Goal: Task Accomplishment & Management: Use online tool/utility

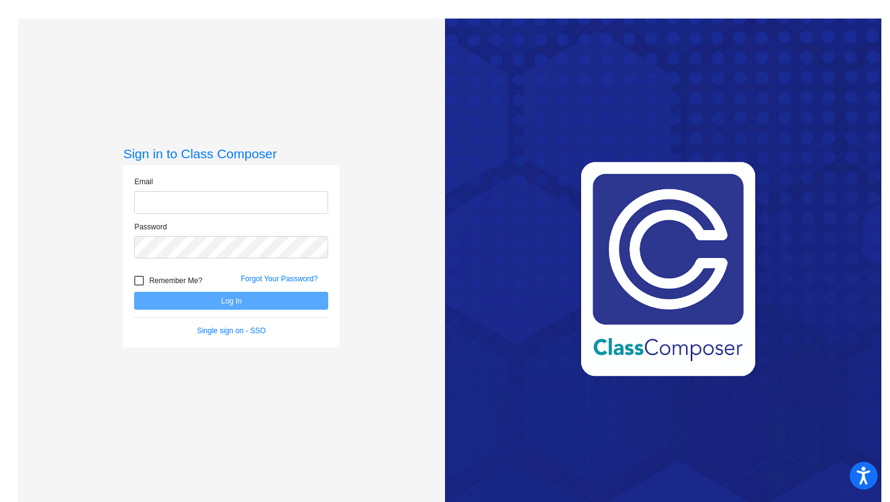
type input "[EMAIL_ADDRESS][DOMAIN_NAME]"
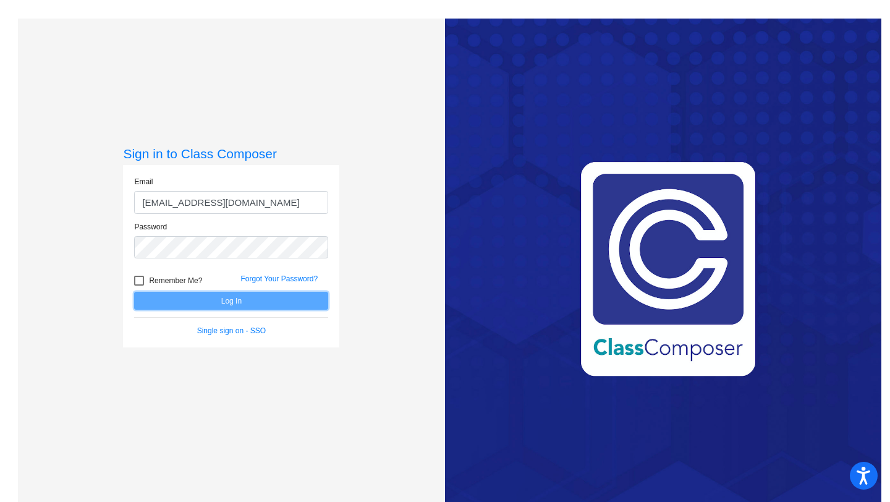
click at [278, 307] on button "Log In" at bounding box center [231, 301] width 194 height 18
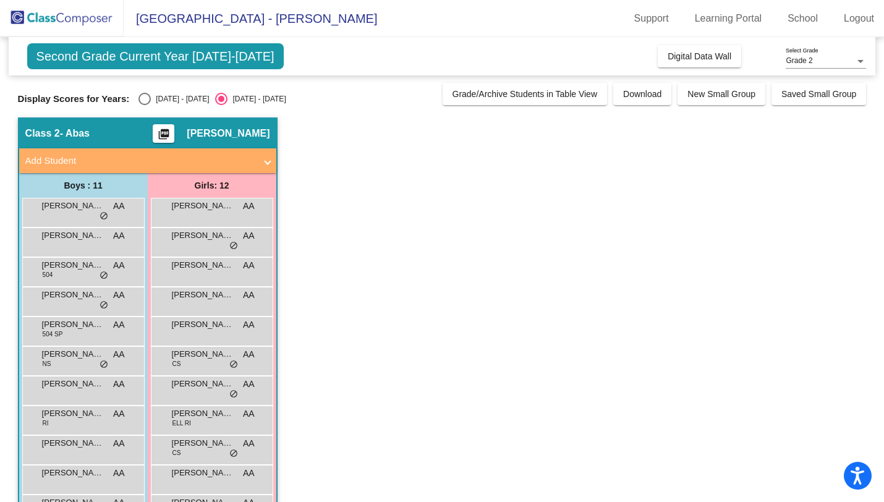
click at [151, 98] on div "[DATE] - [DATE]" at bounding box center [180, 98] width 58 height 11
click at [145, 105] on input "[DATE] - [DATE]" at bounding box center [144, 105] width 1 height 1
radio input "true"
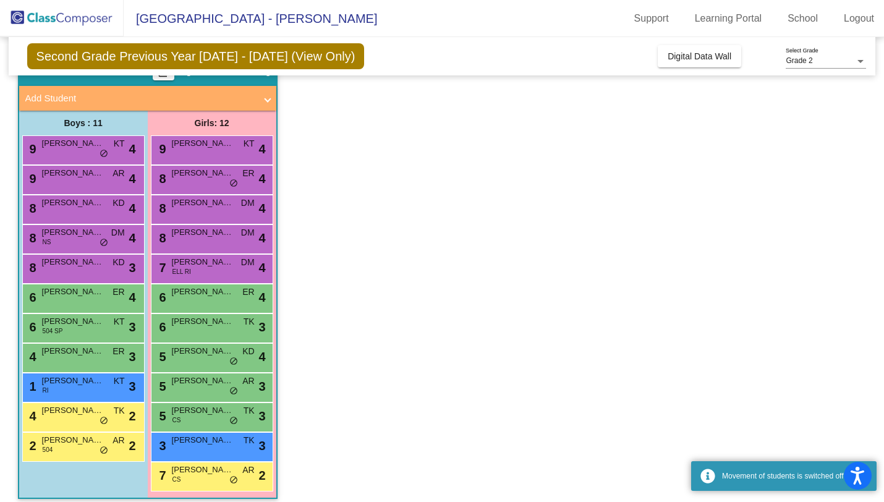
scroll to position [72, 0]
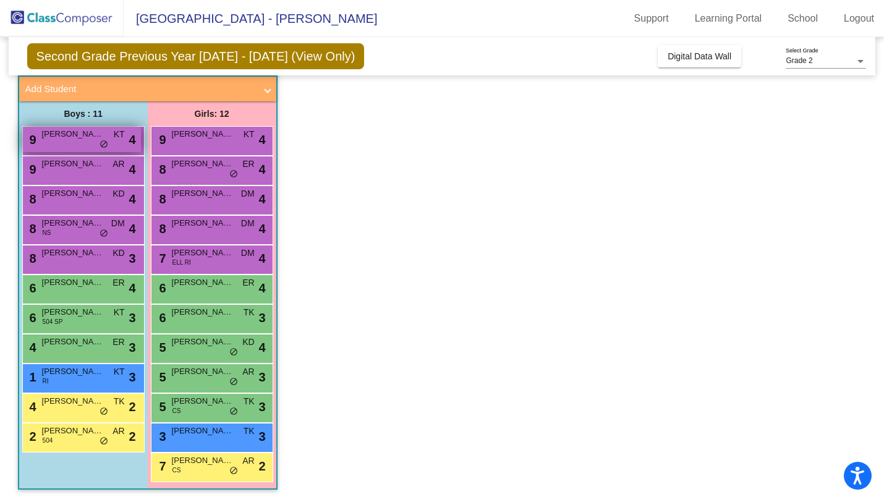
click at [100, 141] on span "do_not_disturb_alt" at bounding box center [104, 145] width 9 height 10
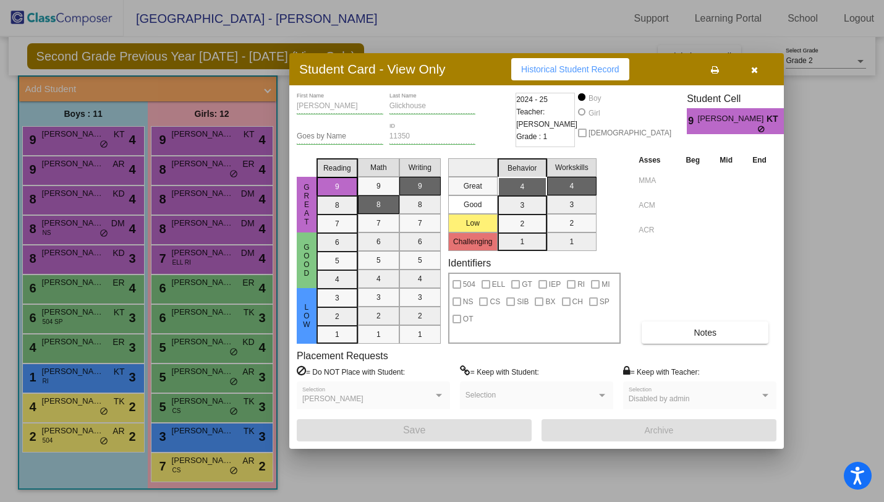
click at [164, 168] on div at bounding box center [442, 251] width 884 height 502
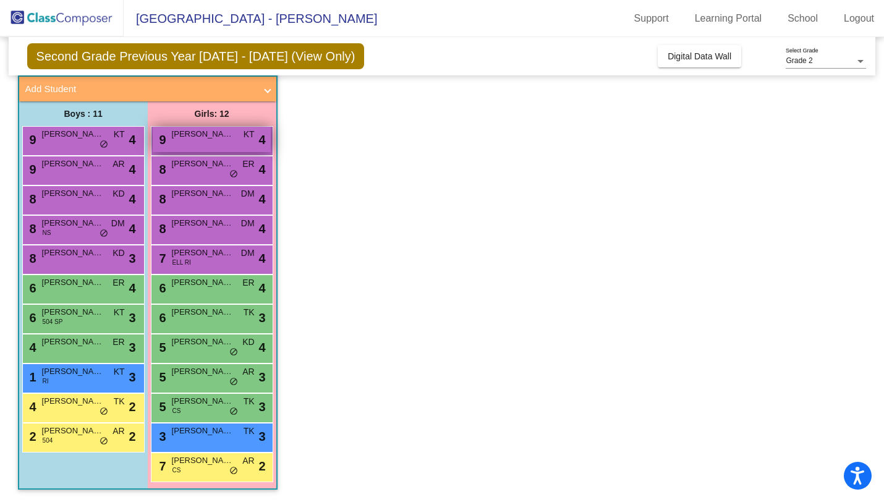
click at [204, 138] on span "[PERSON_NAME]" at bounding box center [203, 134] width 62 height 12
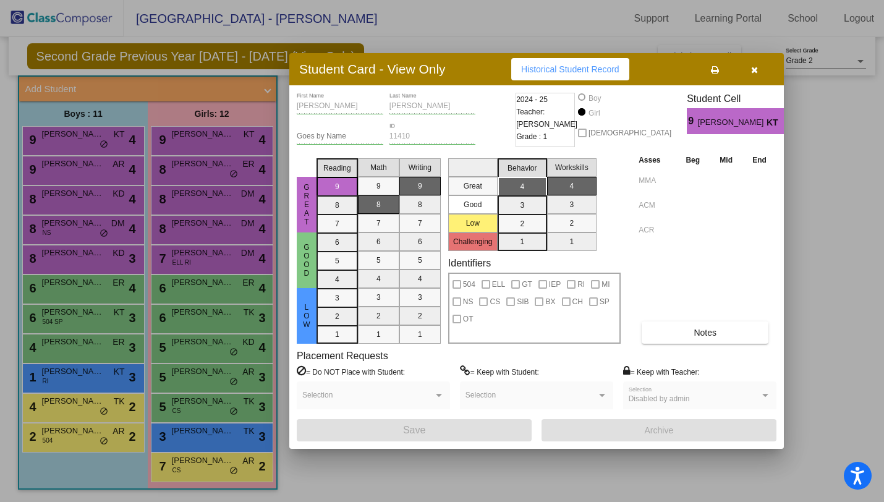
click at [207, 152] on div at bounding box center [442, 251] width 884 height 502
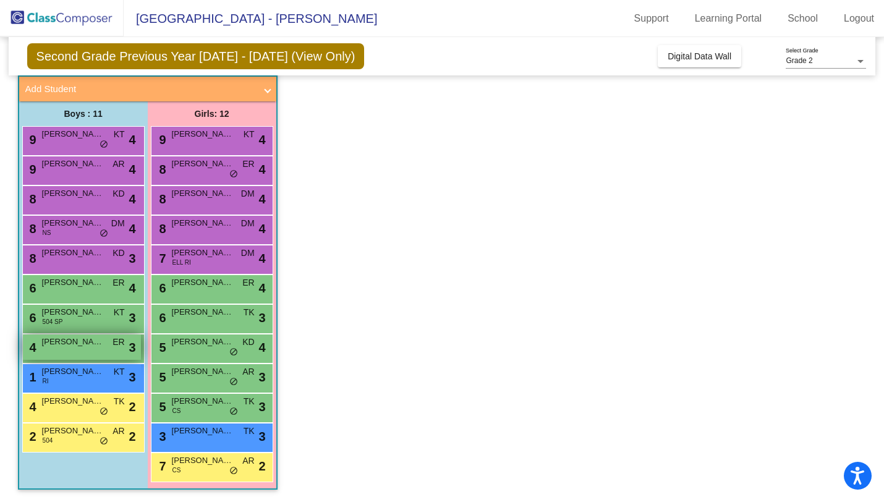
click at [116, 344] on span "ER" at bounding box center [119, 342] width 12 height 13
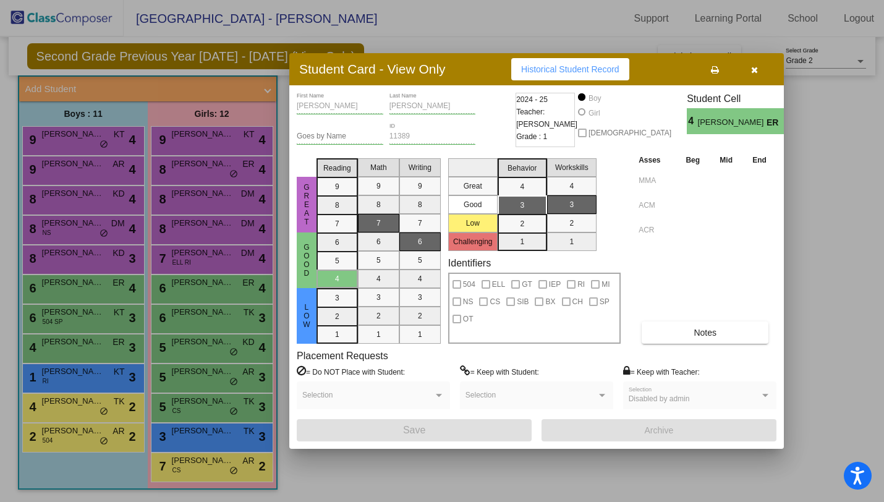
click at [80, 352] on div at bounding box center [442, 251] width 884 height 502
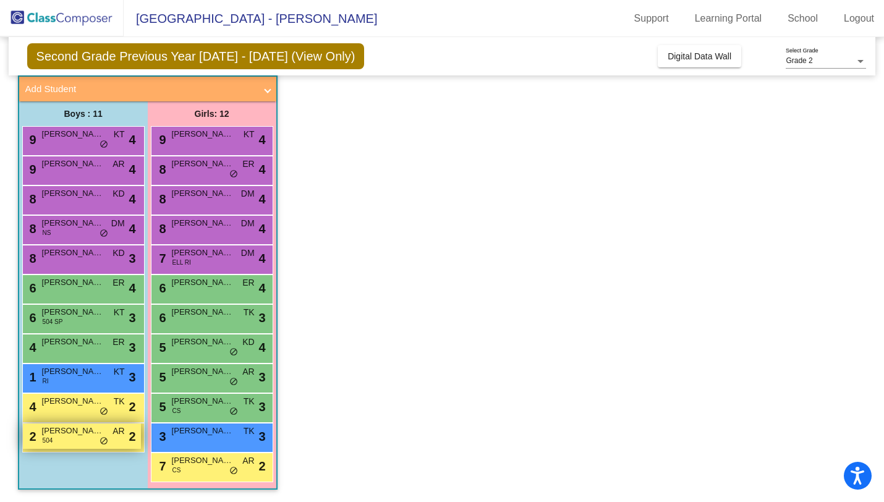
click at [87, 433] on span "[PERSON_NAME]" at bounding box center [73, 431] width 62 height 12
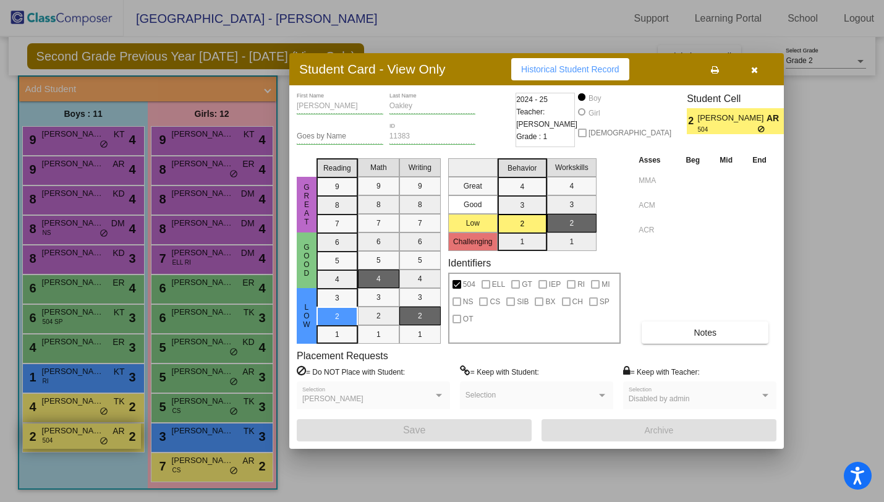
click at [87, 433] on div at bounding box center [442, 251] width 884 height 502
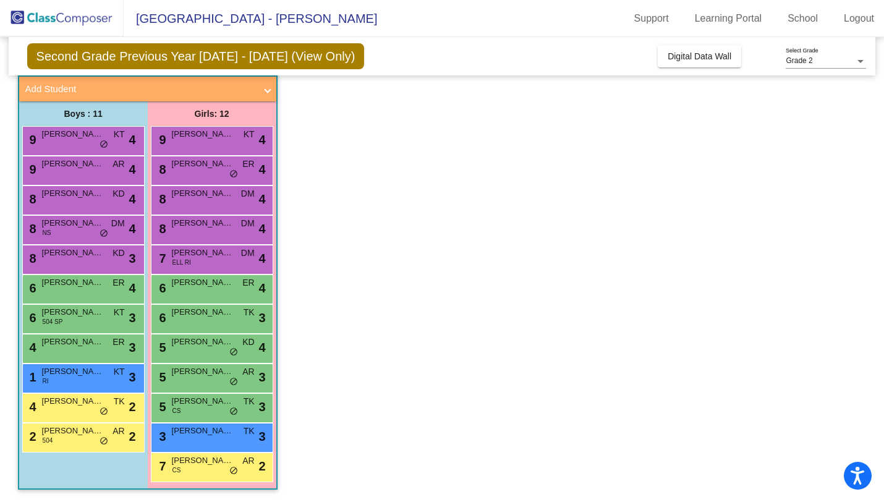
click at [115, 156] on div "9 [PERSON_NAME] AR lock do_not_disturb_alt 4" at bounding box center [83, 171] width 122 height 30
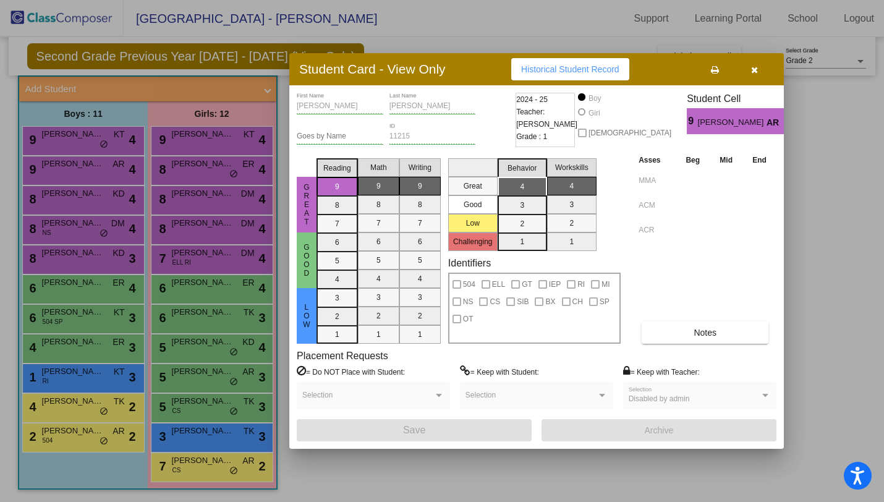
click at [143, 40] on div at bounding box center [442, 251] width 884 height 502
